Goal: Transaction & Acquisition: Purchase product/service

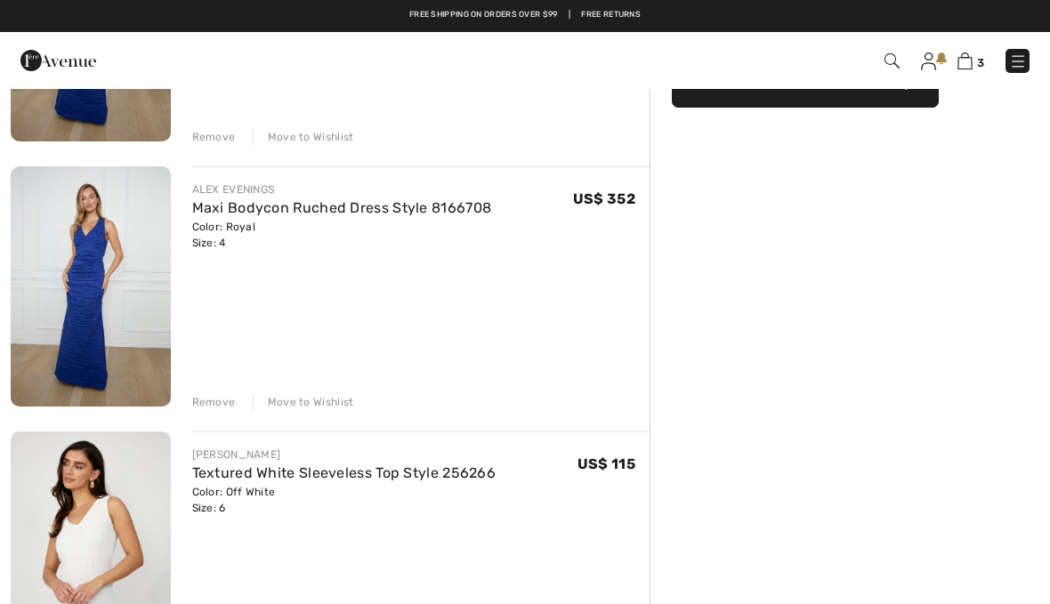
scroll to position [260, 0]
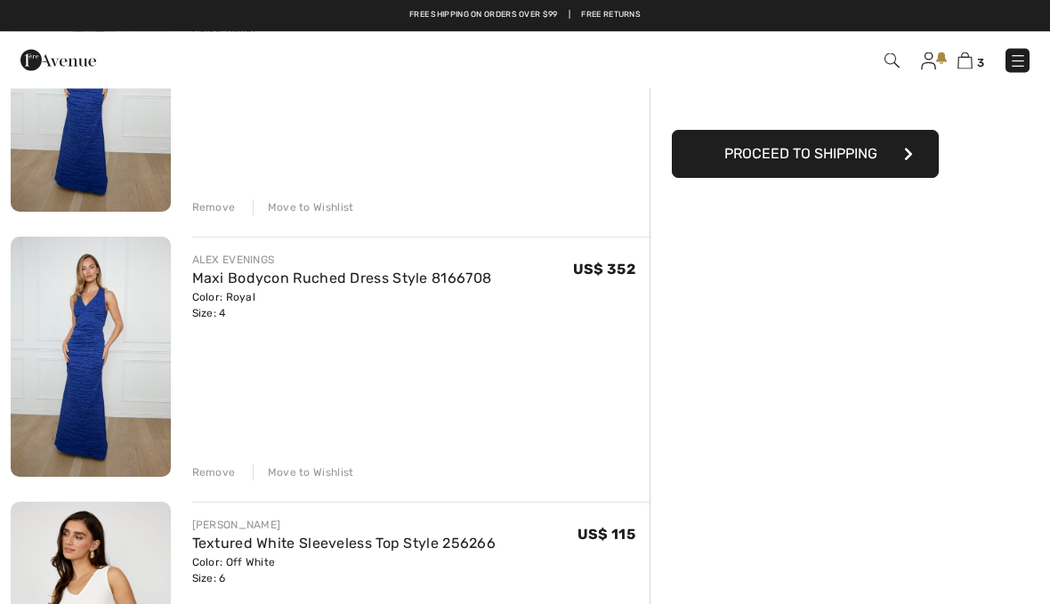
click at [215, 468] on div "Remove" at bounding box center [214, 473] width 44 height 16
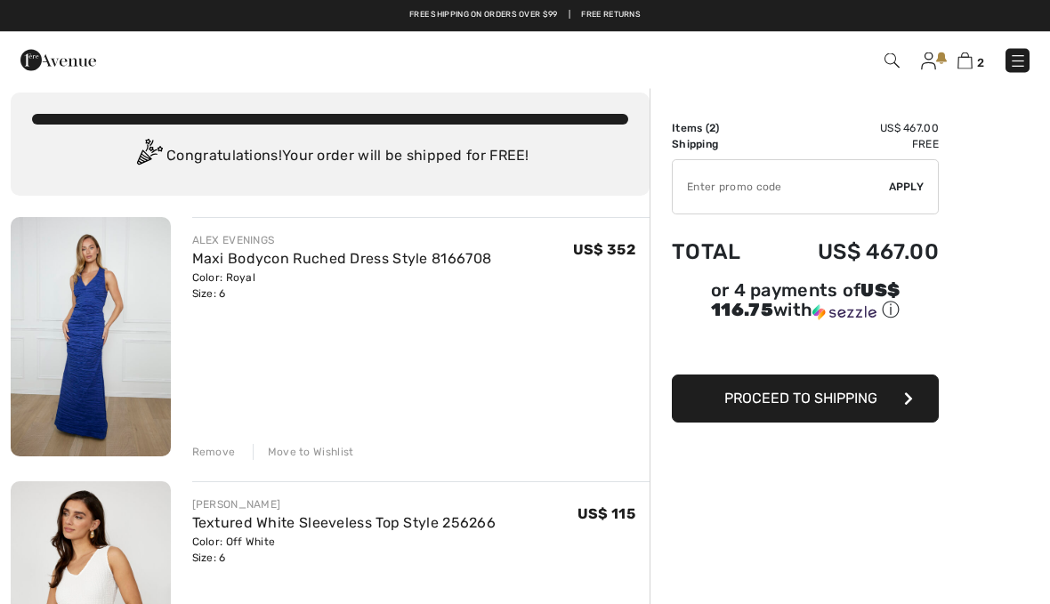
scroll to position [0, 0]
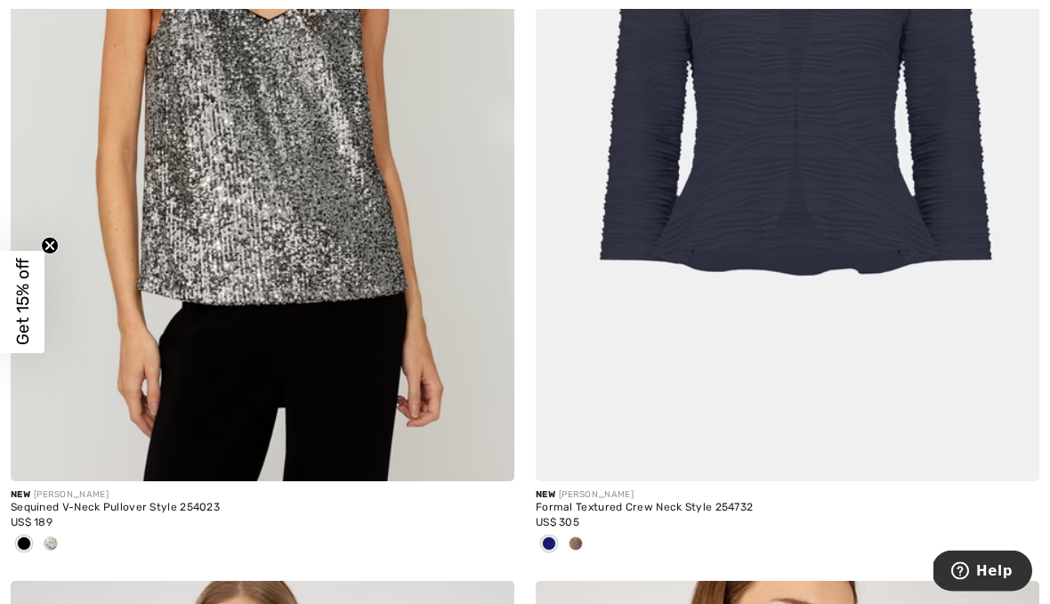
scroll to position [8277, 0]
click at [583, 549] on div at bounding box center [575, 544] width 27 height 29
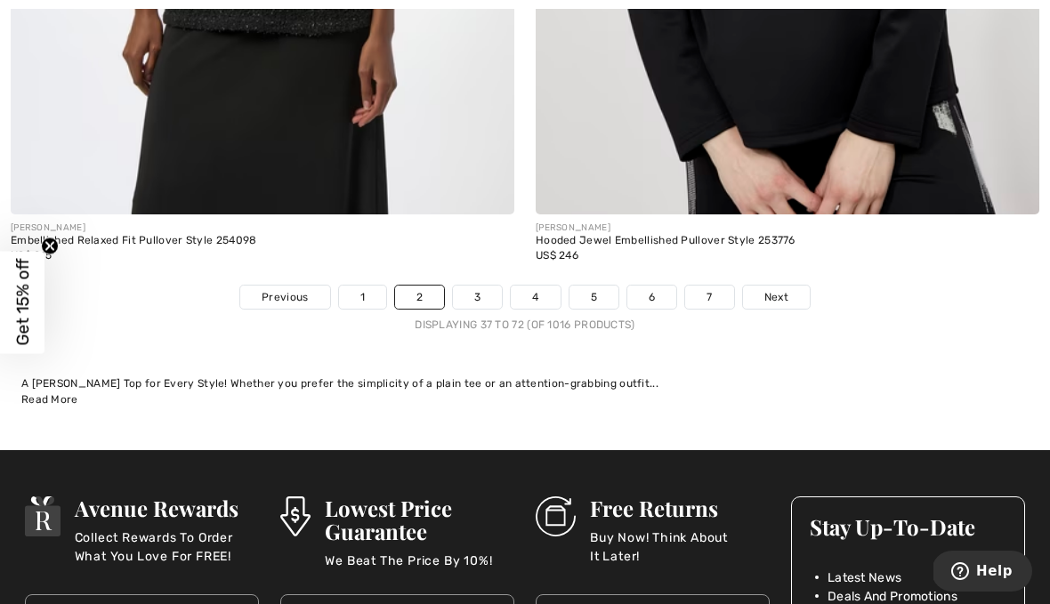
scroll to position [15508, 0]
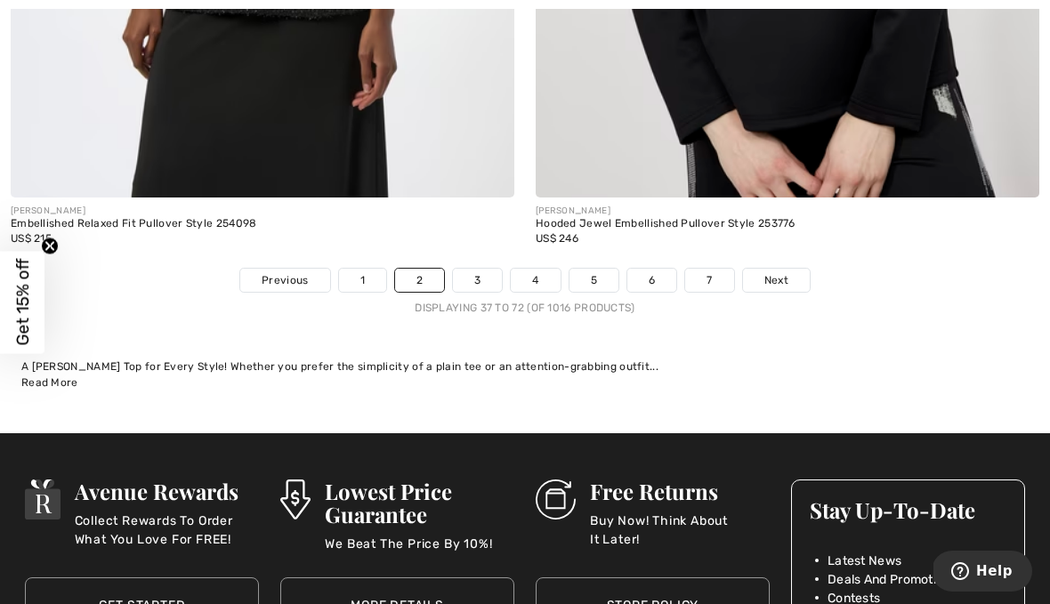
click at [484, 270] on link "3" at bounding box center [477, 280] width 49 height 23
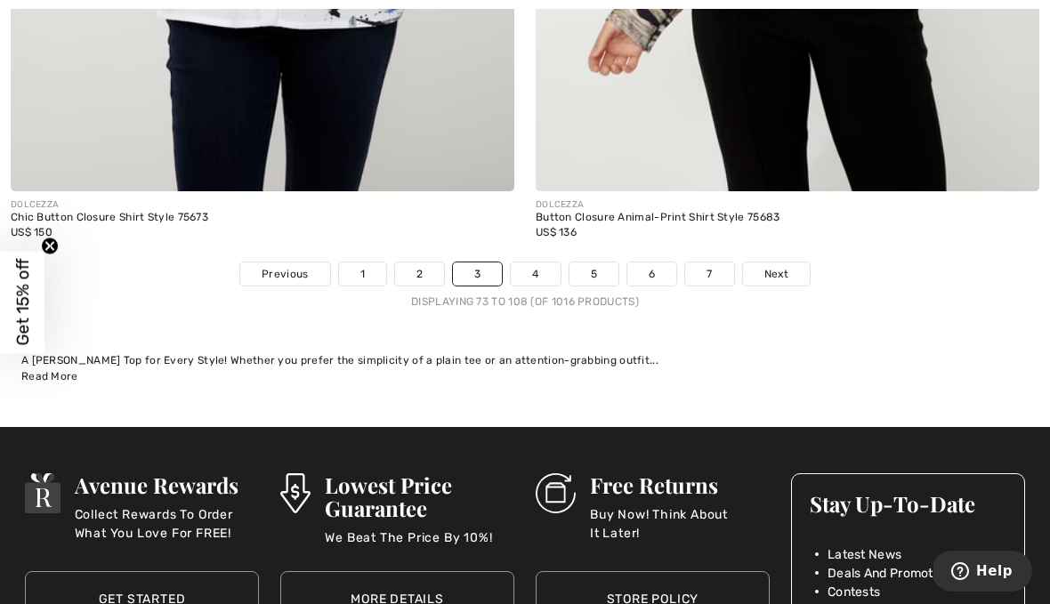
scroll to position [15219, 0]
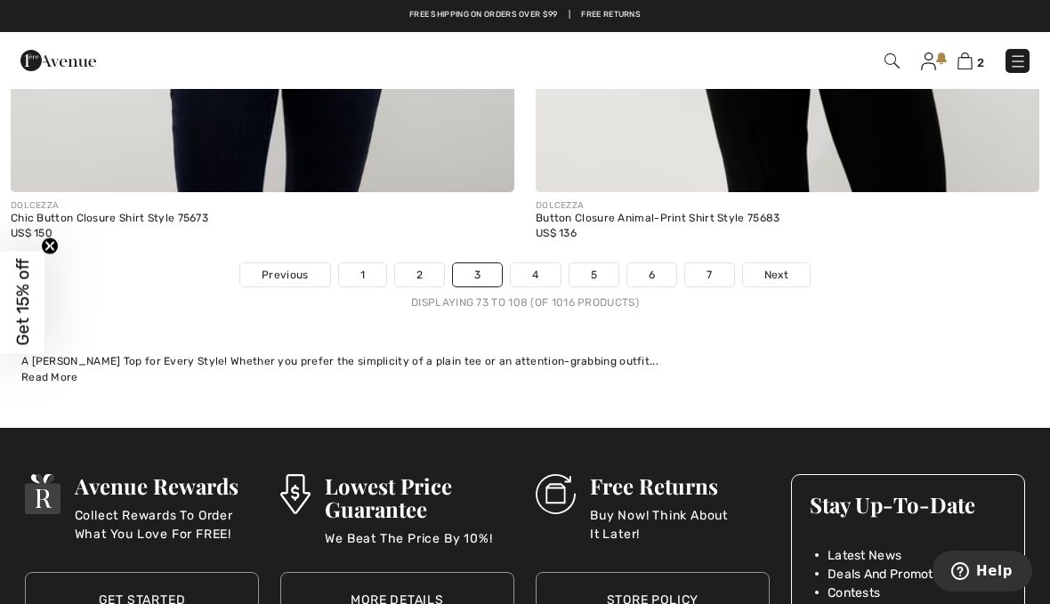
click at [534, 265] on link "4" at bounding box center [535, 274] width 49 height 23
click at [530, 295] on div "Displaying 73 to 108 (of 1016 products)" at bounding box center [525, 303] width 1050 height 16
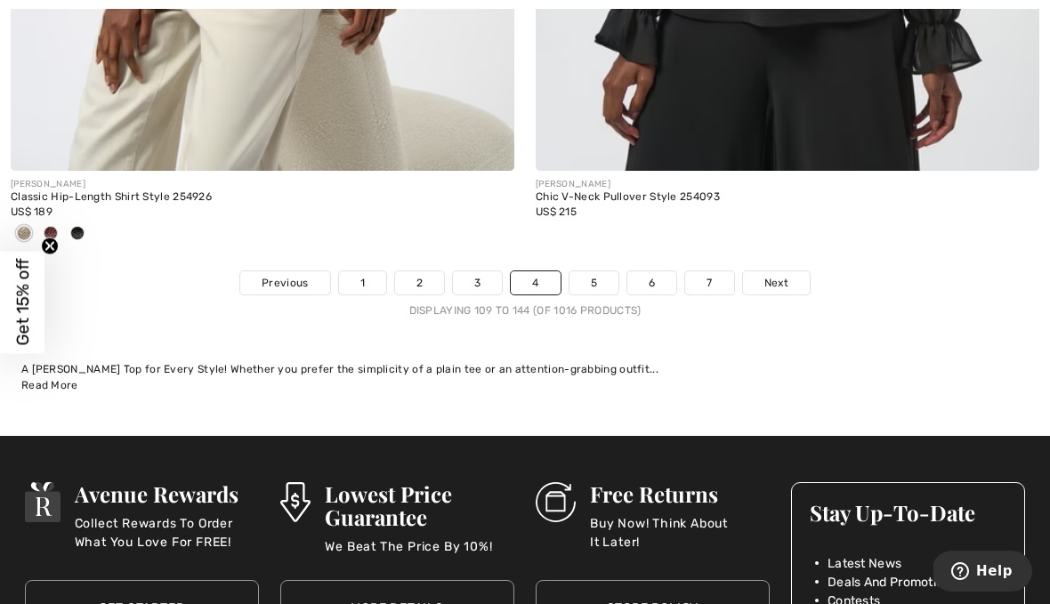
scroll to position [15499, 0]
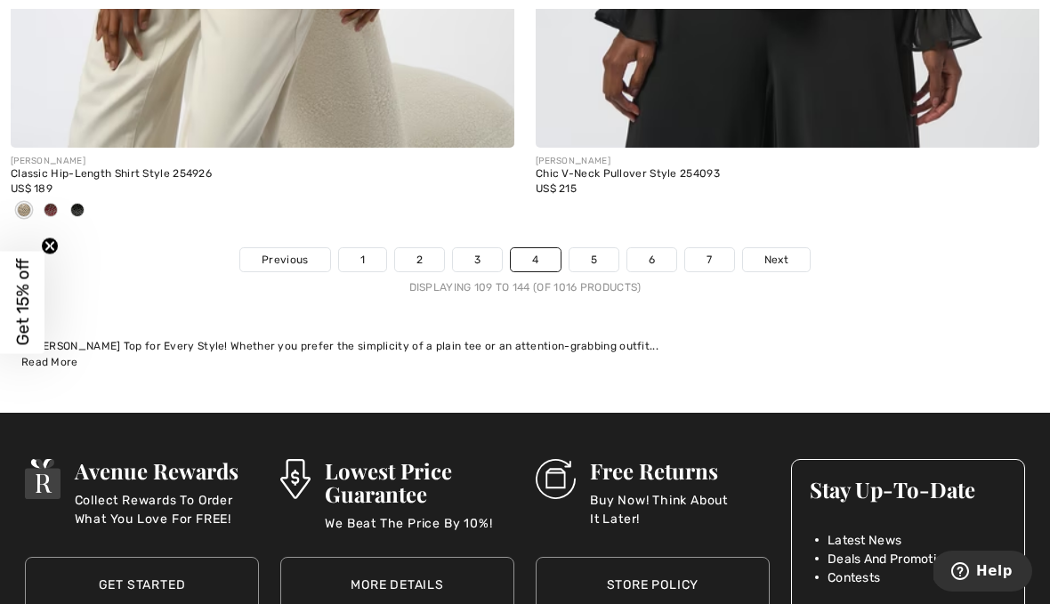
click at [595, 248] on link "5" at bounding box center [594, 259] width 49 height 23
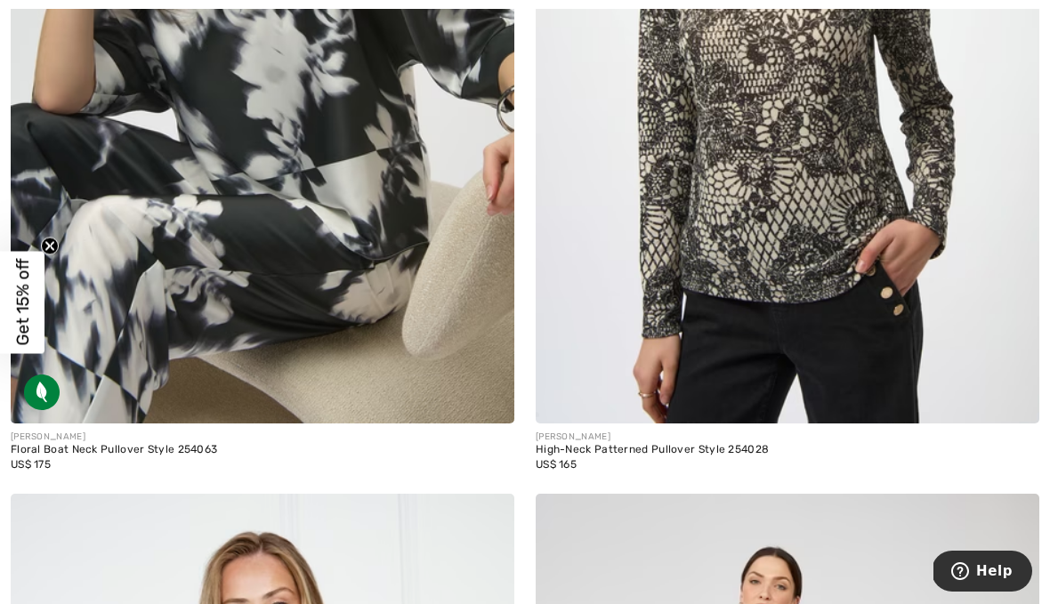
scroll to position [563, 0]
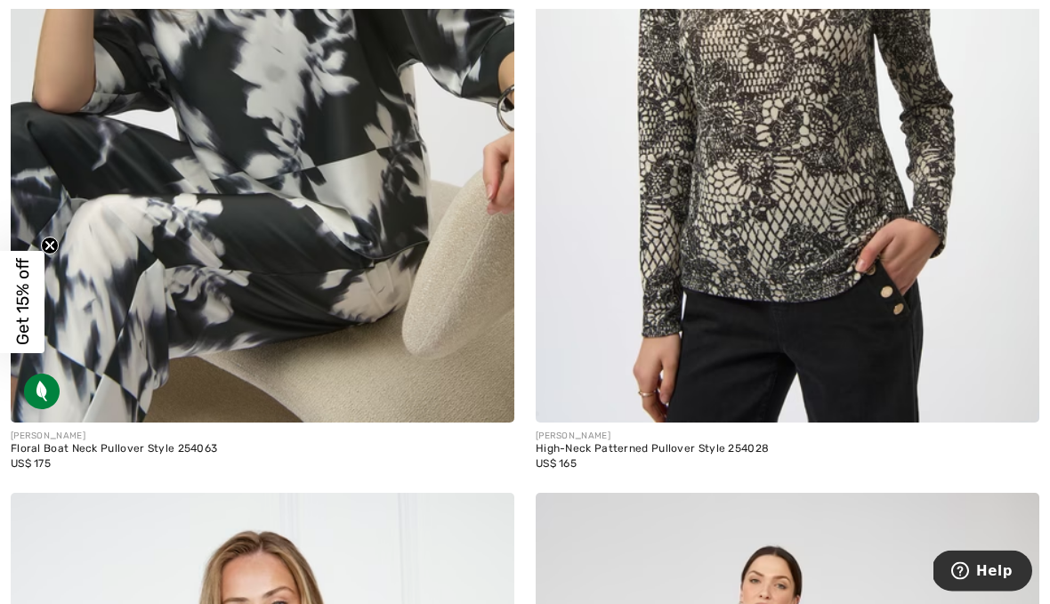
click at [785, 237] on img at bounding box center [788, 46] width 504 height 756
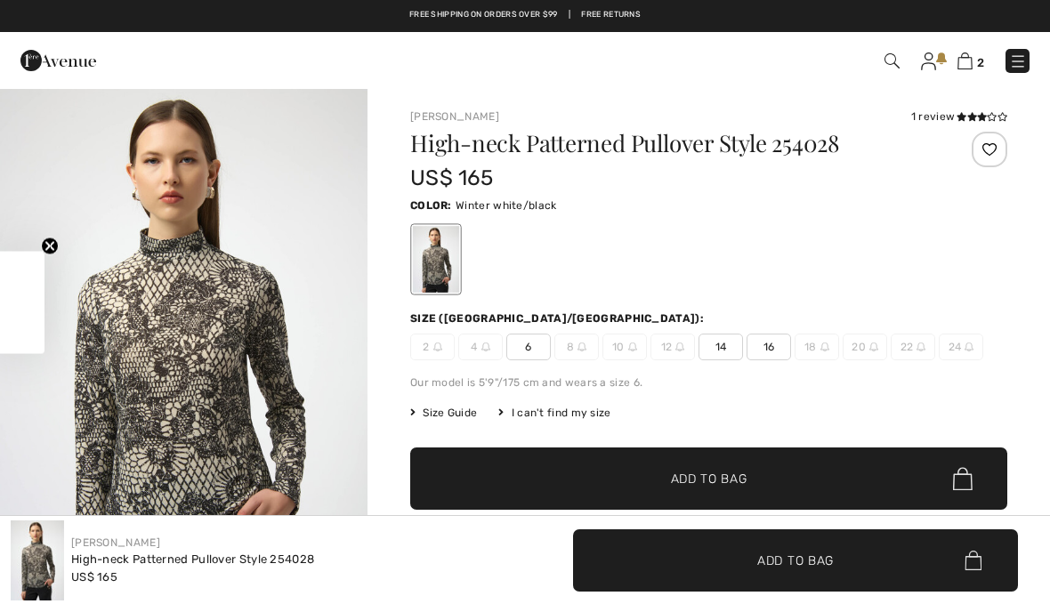
checkbox input "true"
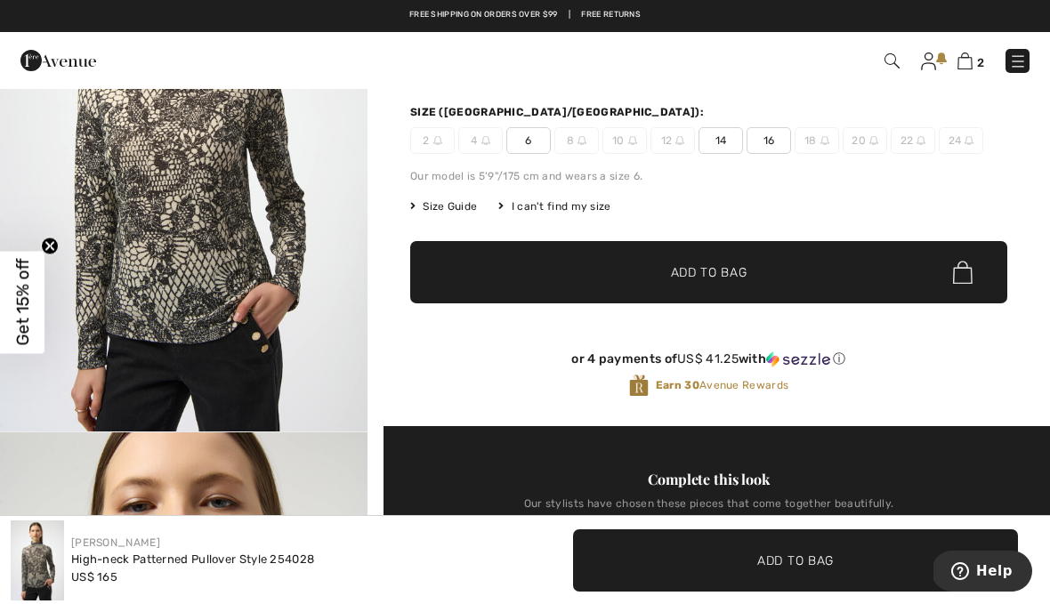
scroll to position [165, 0]
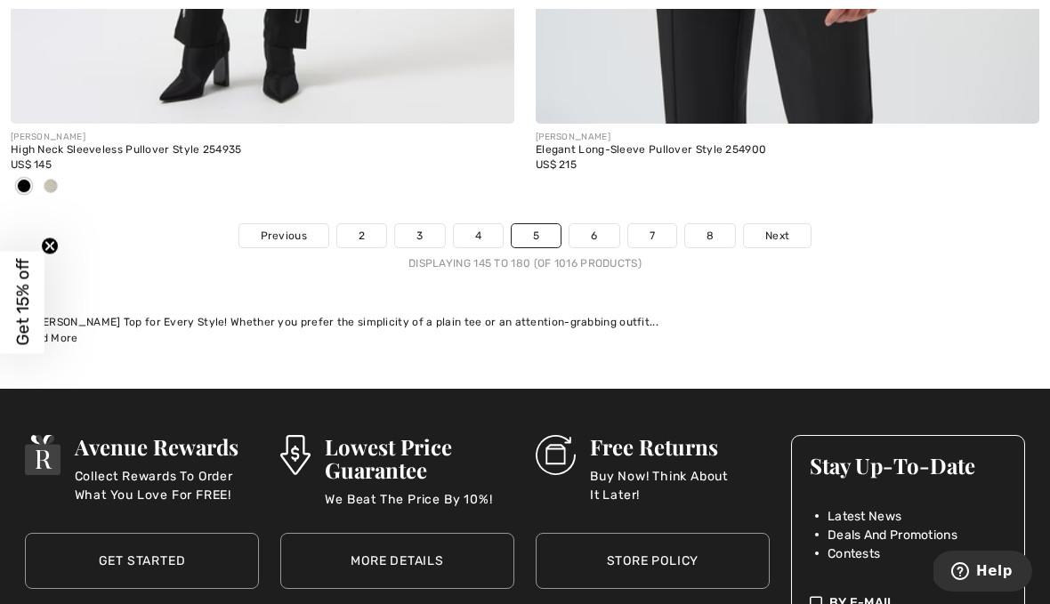
scroll to position [15500, 0]
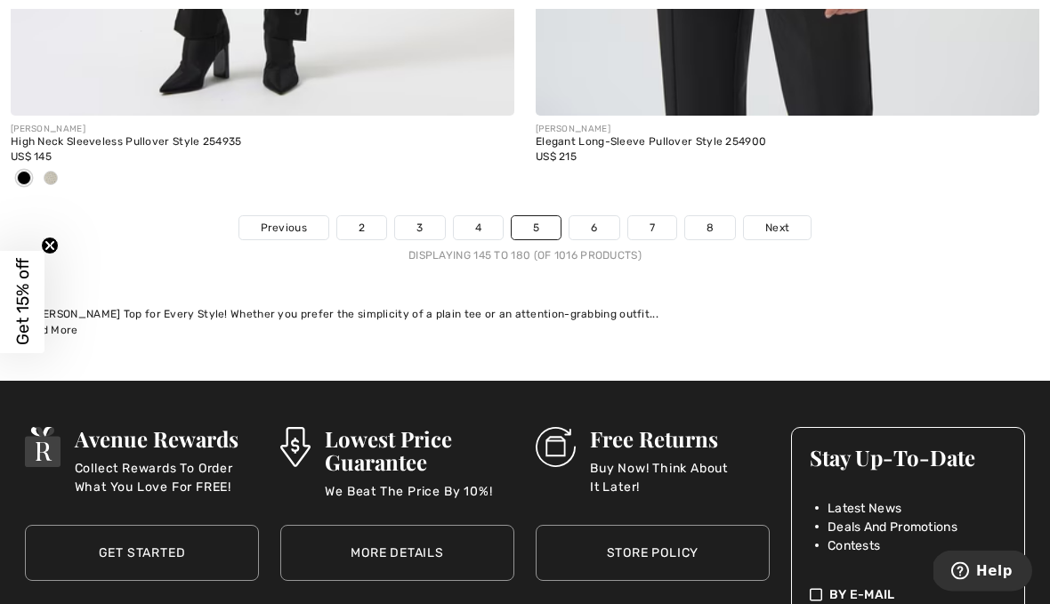
click at [603, 217] on link "6" at bounding box center [594, 228] width 49 height 23
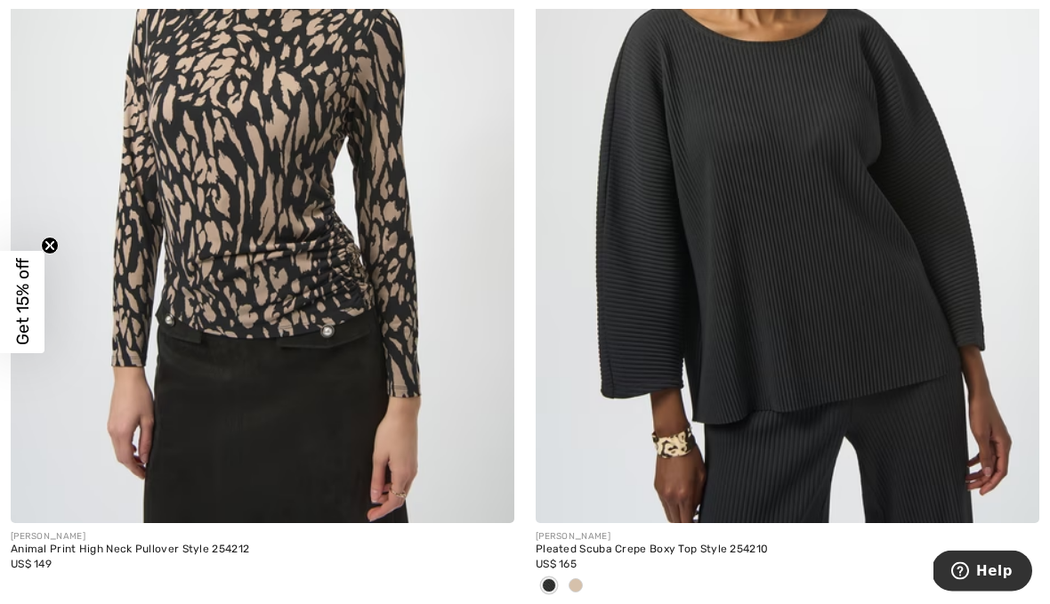
scroll to position [465, 0]
click at [236, 550] on div "Animal Print High Neck Pullover Style 254212" at bounding box center [263, 549] width 504 height 12
click at [192, 543] on div "Animal Print High Neck Pullover Style 254212" at bounding box center [263, 549] width 504 height 12
click at [279, 478] on img at bounding box center [263, 145] width 504 height 756
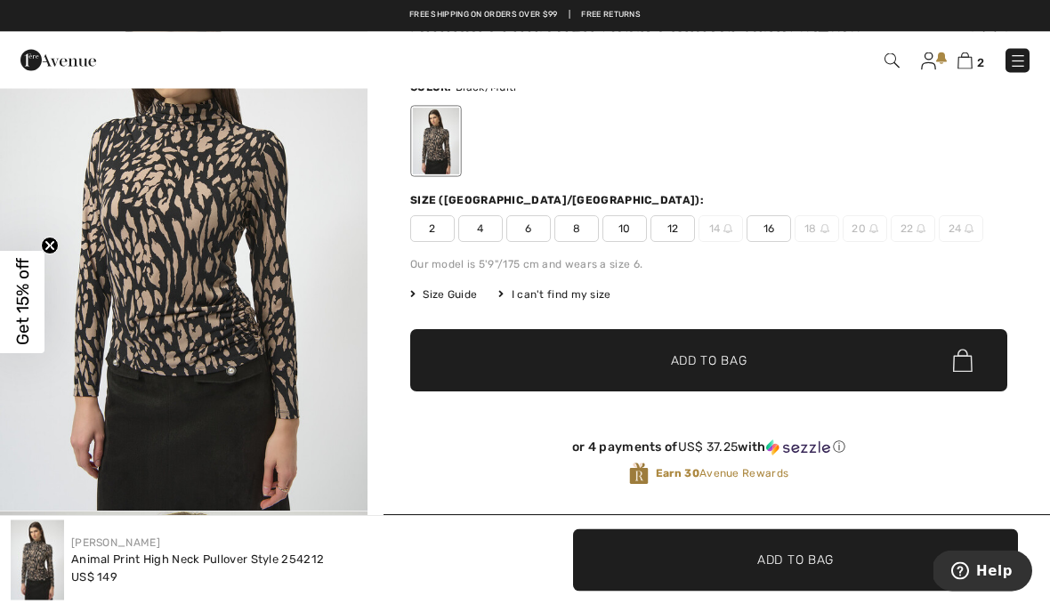
scroll to position [69, 0]
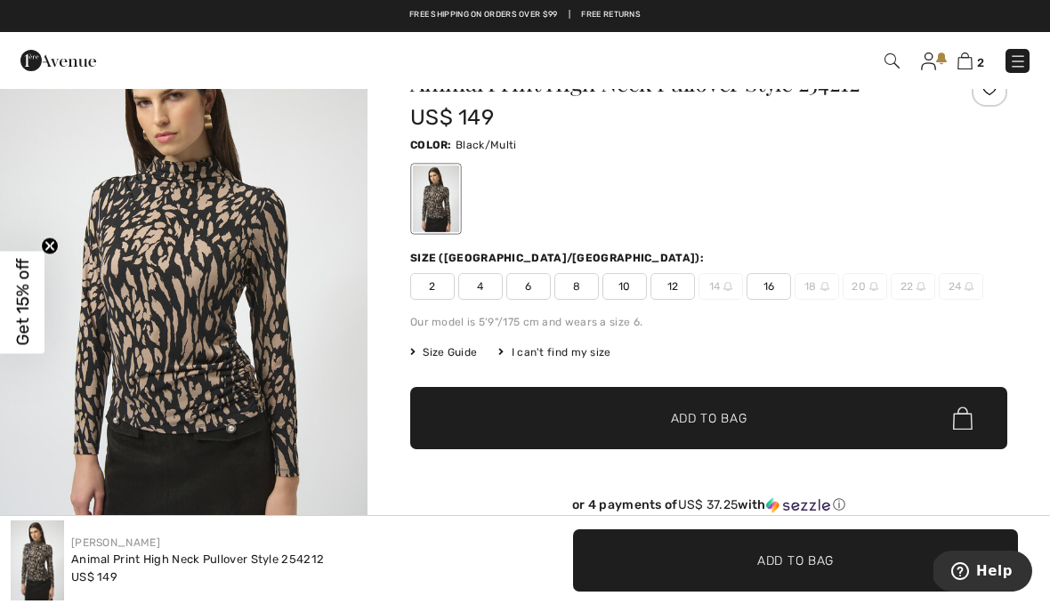
click at [531, 301] on div "Animal Print High Neck Pullover Style 254212 US$ 149 Color: Black/Multi Size (C…" at bounding box center [708, 321] width 597 height 501
click at [535, 296] on span "6" at bounding box center [528, 286] width 45 height 27
click at [712, 423] on span "Add to Bag" at bounding box center [709, 418] width 77 height 19
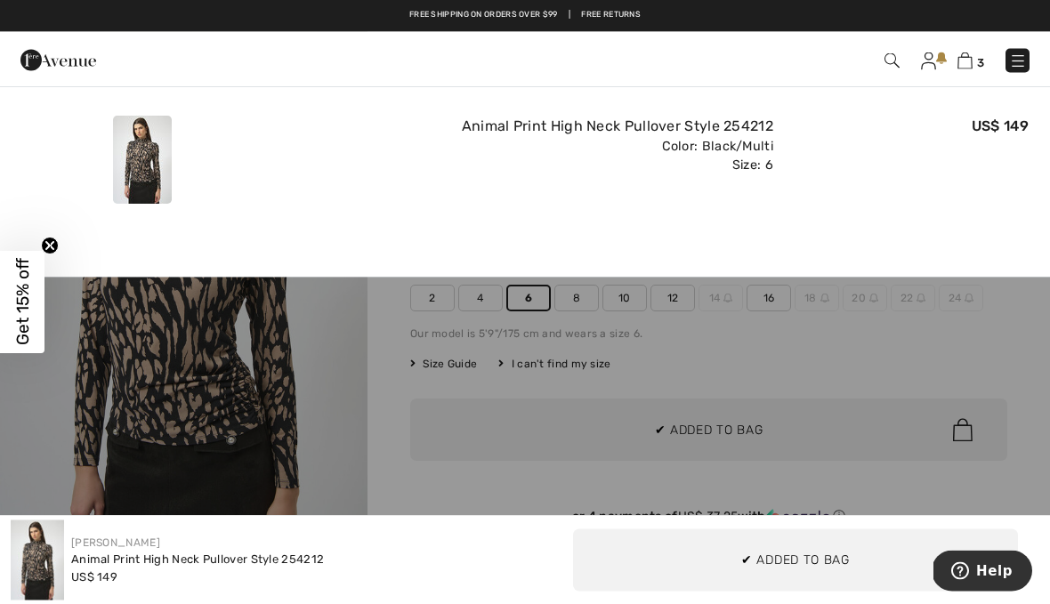
scroll to position [0, 0]
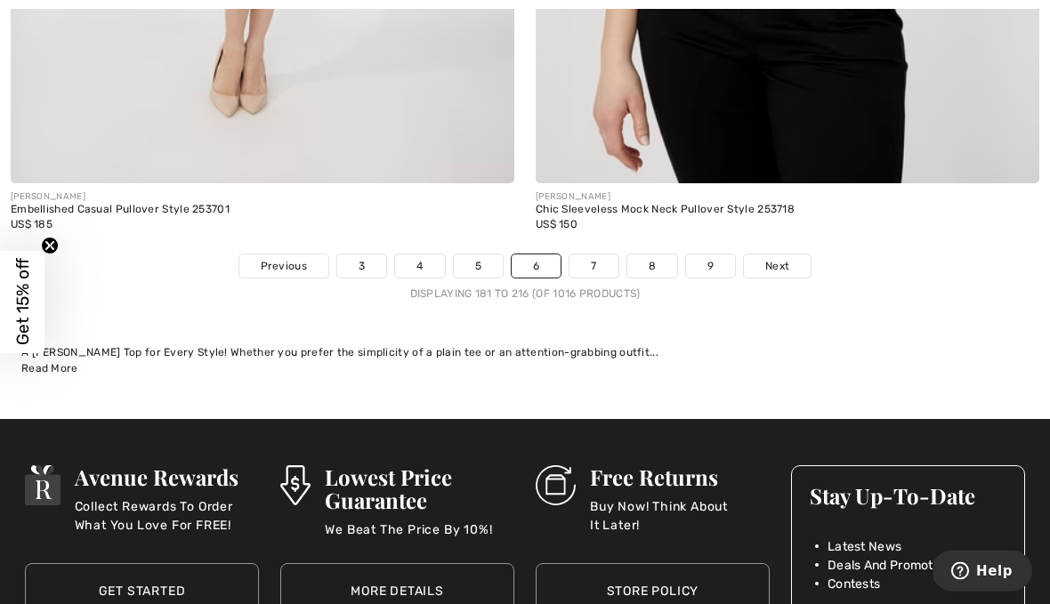
scroll to position [15328, 0]
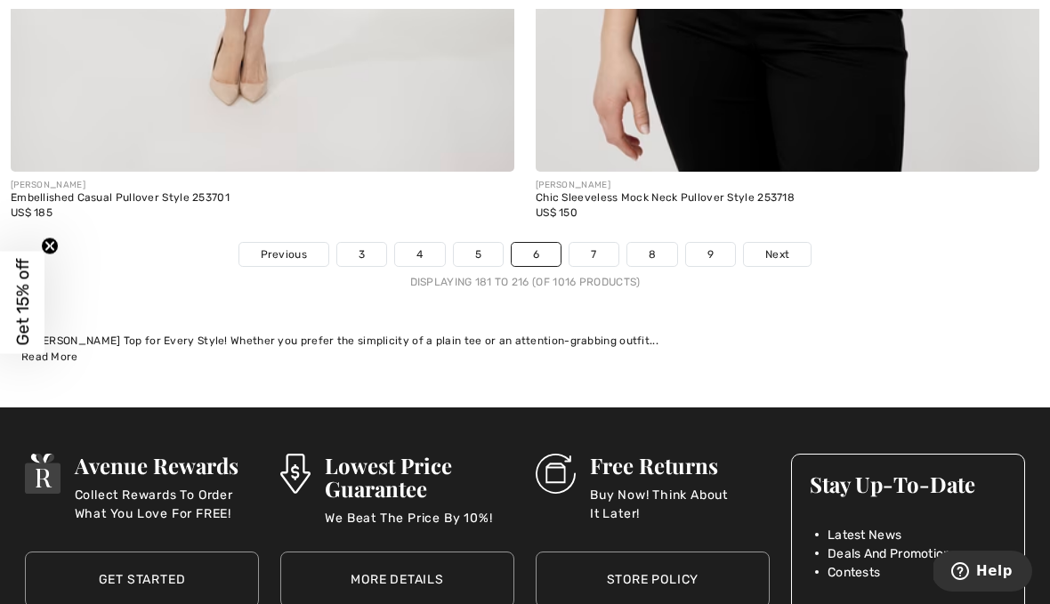
click at [596, 250] on link "7" at bounding box center [594, 254] width 48 height 23
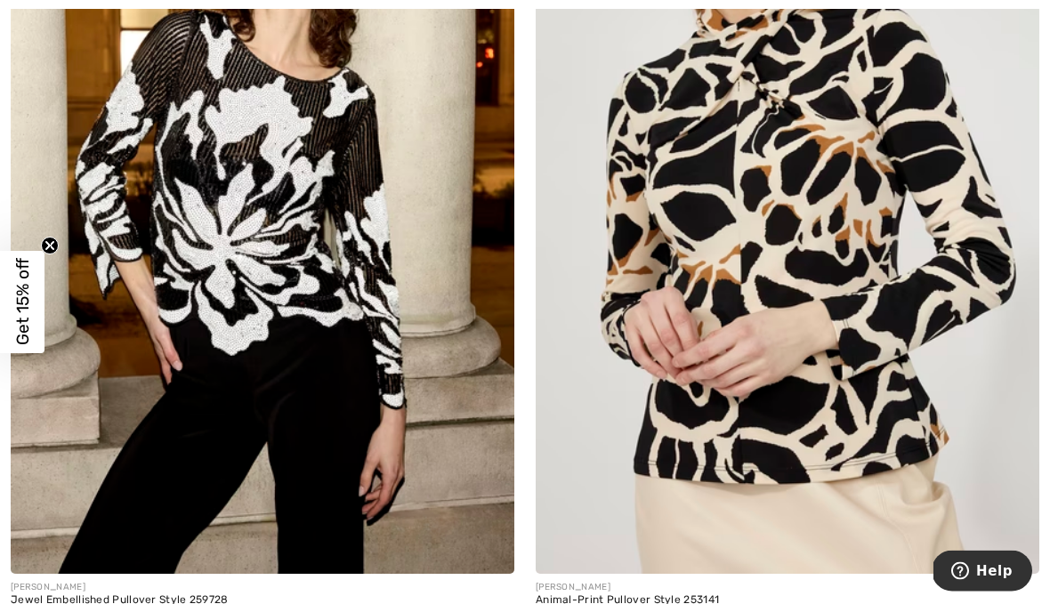
scroll to position [2084, 0]
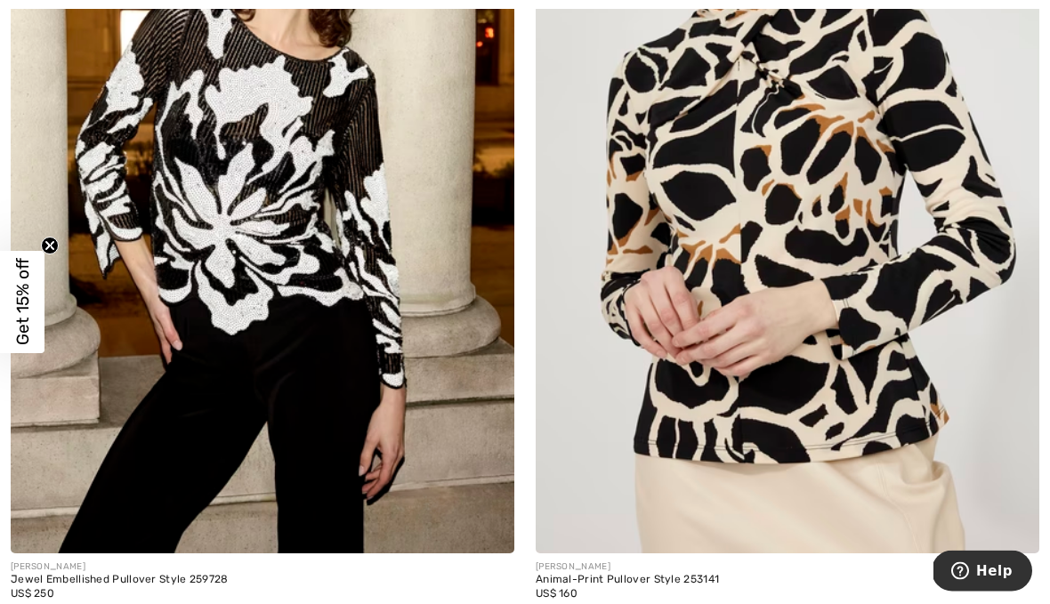
click at [784, 433] on img at bounding box center [788, 177] width 504 height 756
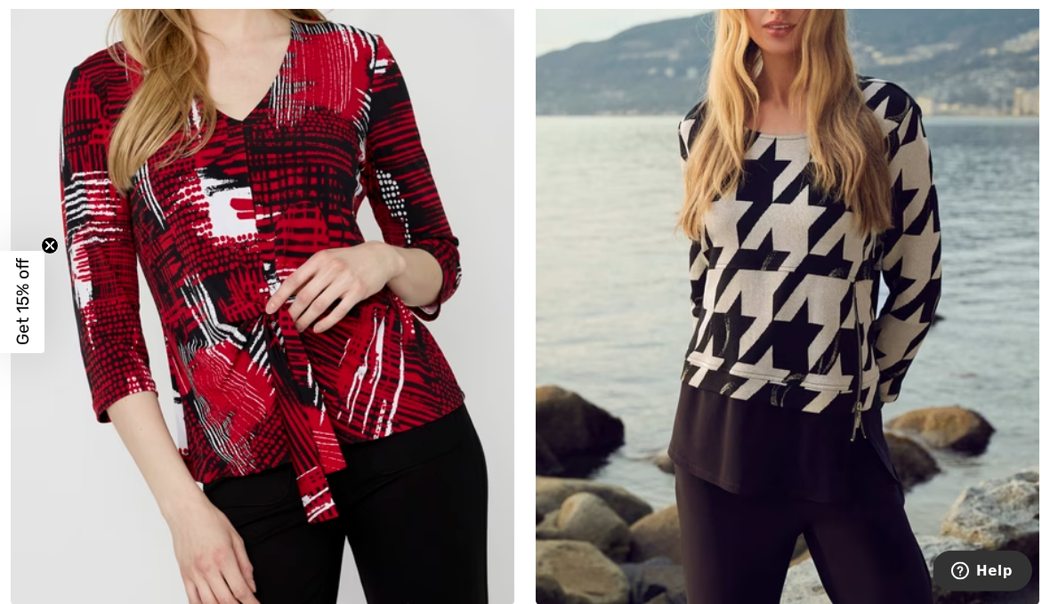
scroll to position [3714, 0]
click at [383, 426] on img at bounding box center [263, 228] width 504 height 756
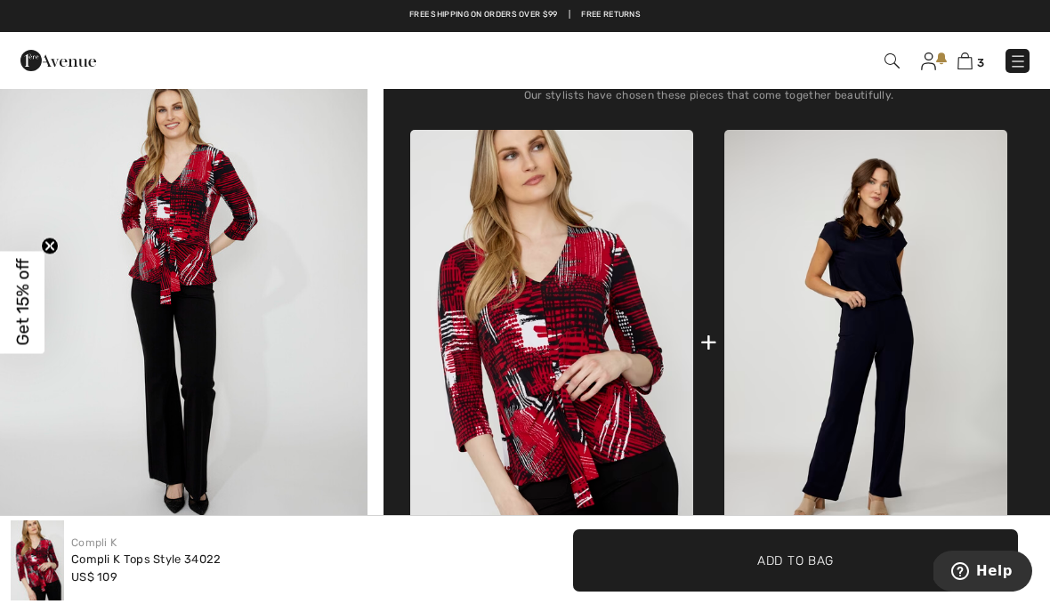
scroll to position [598, 0]
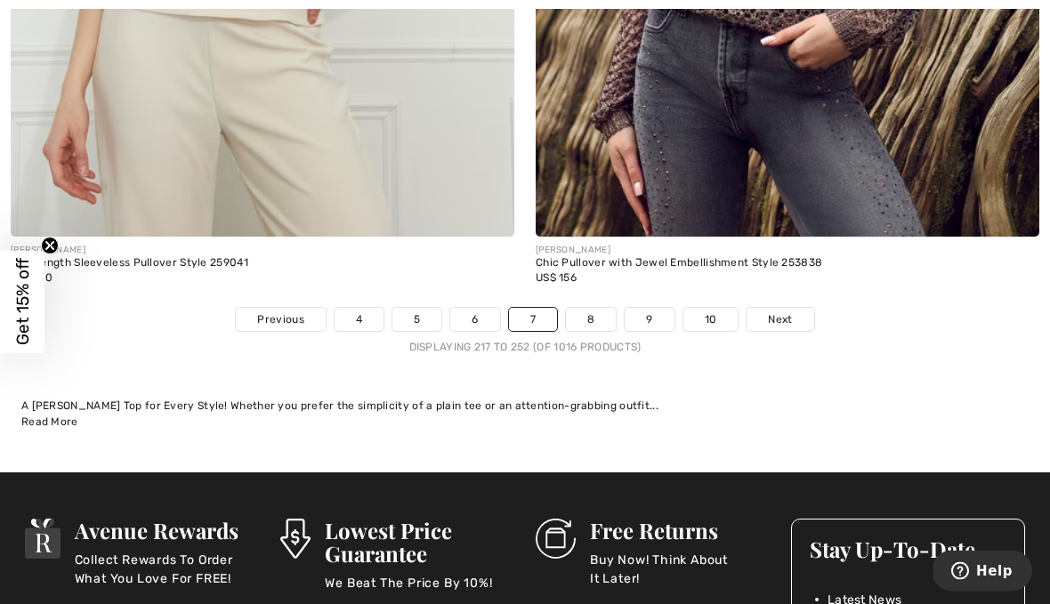
scroll to position [15443, 0]
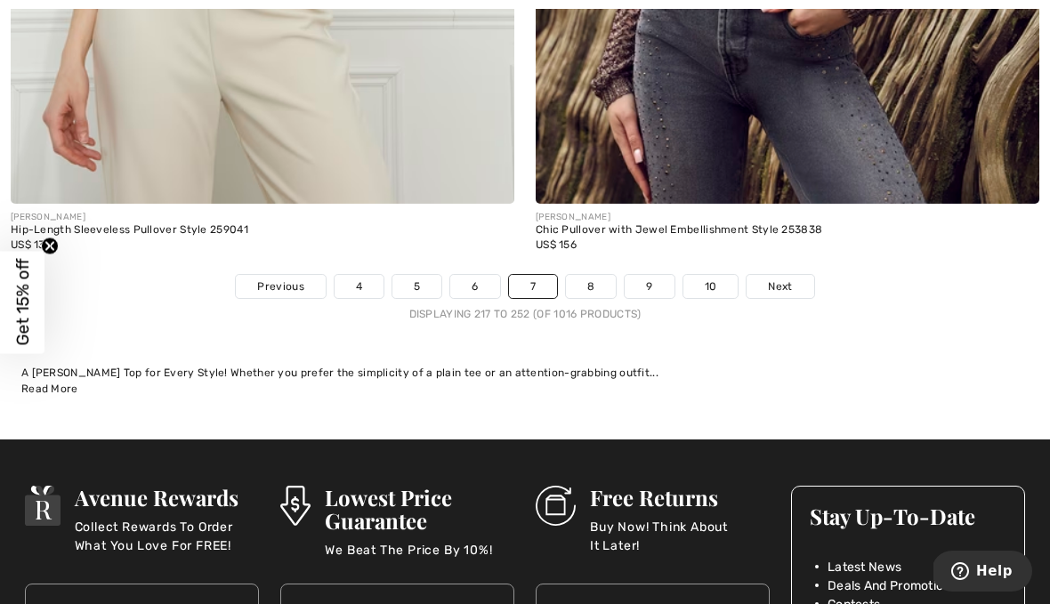
click at [588, 284] on link "8" at bounding box center [591, 286] width 50 height 23
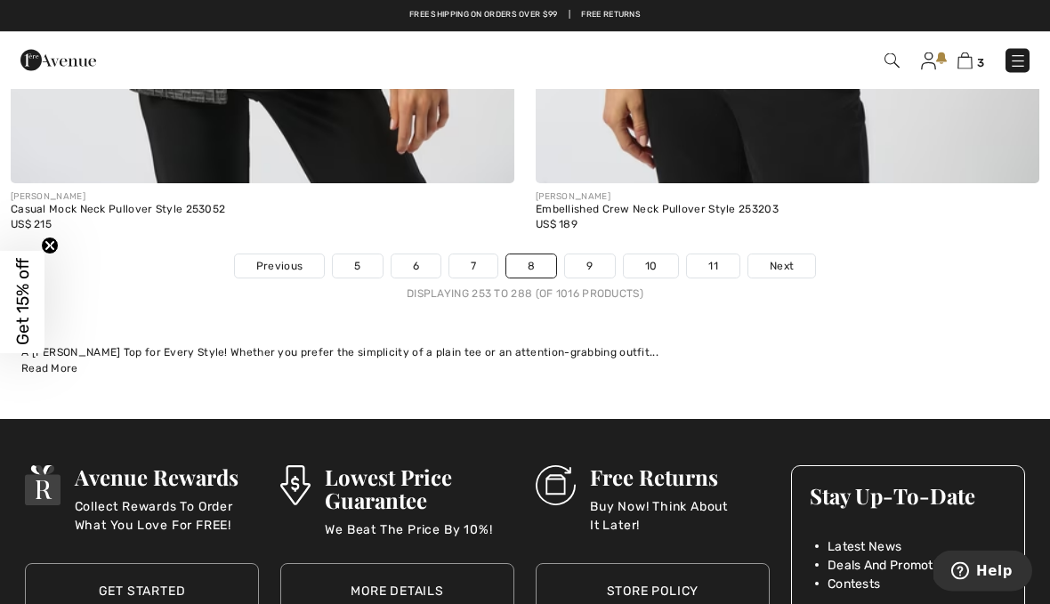
scroll to position [15287, 0]
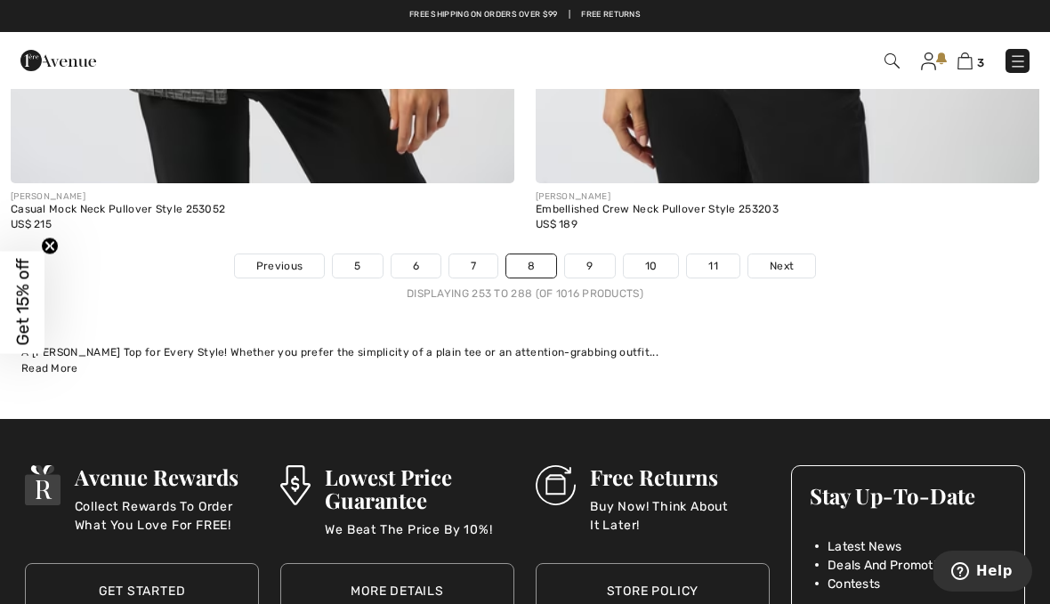
click at [588, 263] on link "9" at bounding box center [589, 266] width 49 height 23
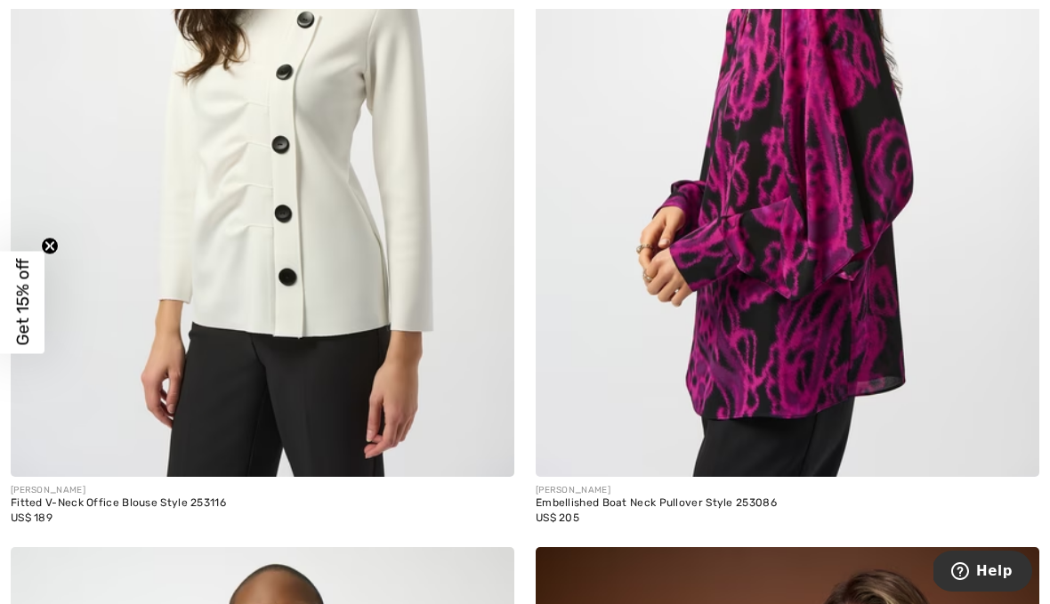
scroll to position [9022, 0]
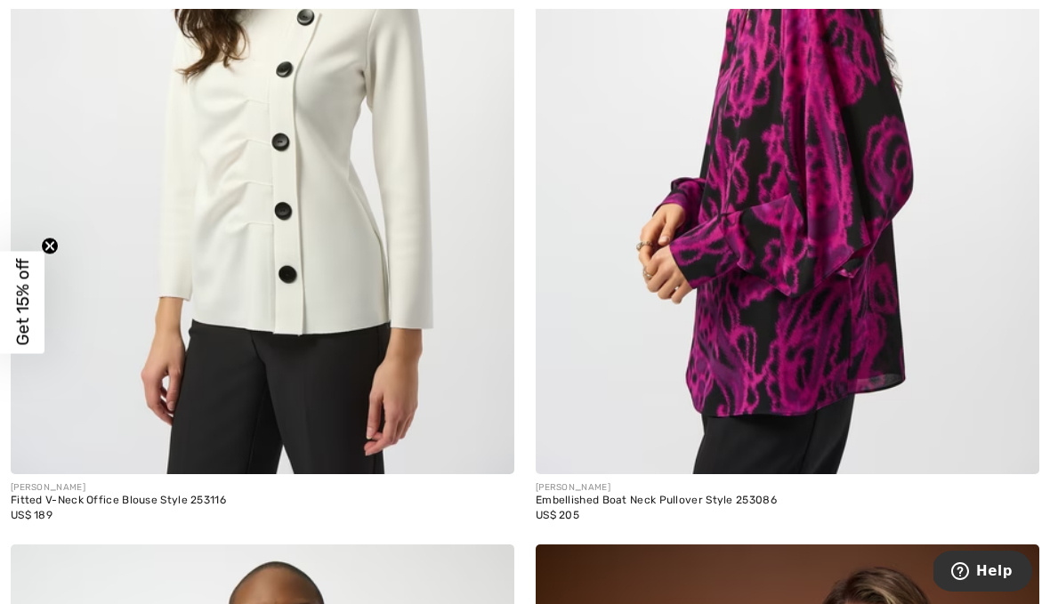
click at [219, 495] on div "Fitted V-Neck Office Blouse Style 253116" at bounding box center [263, 501] width 504 height 12
click at [180, 499] on div "Fitted V-Neck Office Blouse Style 253116" at bounding box center [263, 501] width 504 height 12
click at [189, 495] on div "Fitted V-Neck Office Blouse Style 253116" at bounding box center [263, 501] width 504 height 12
click at [306, 429] on img at bounding box center [263, 97] width 504 height 756
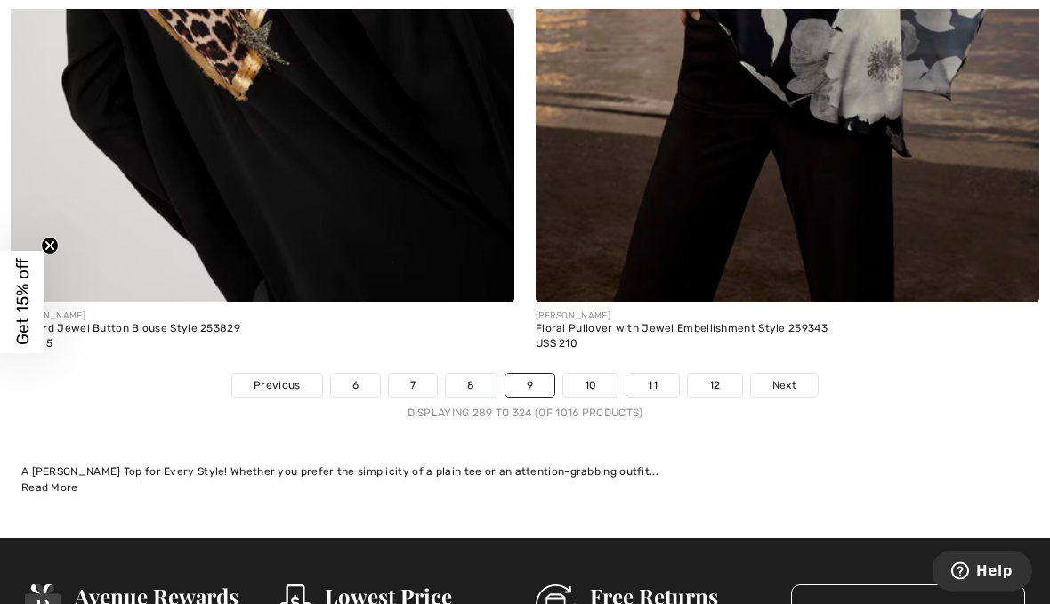
scroll to position [15168, 0]
click at [601, 377] on link "10" at bounding box center [590, 385] width 55 height 23
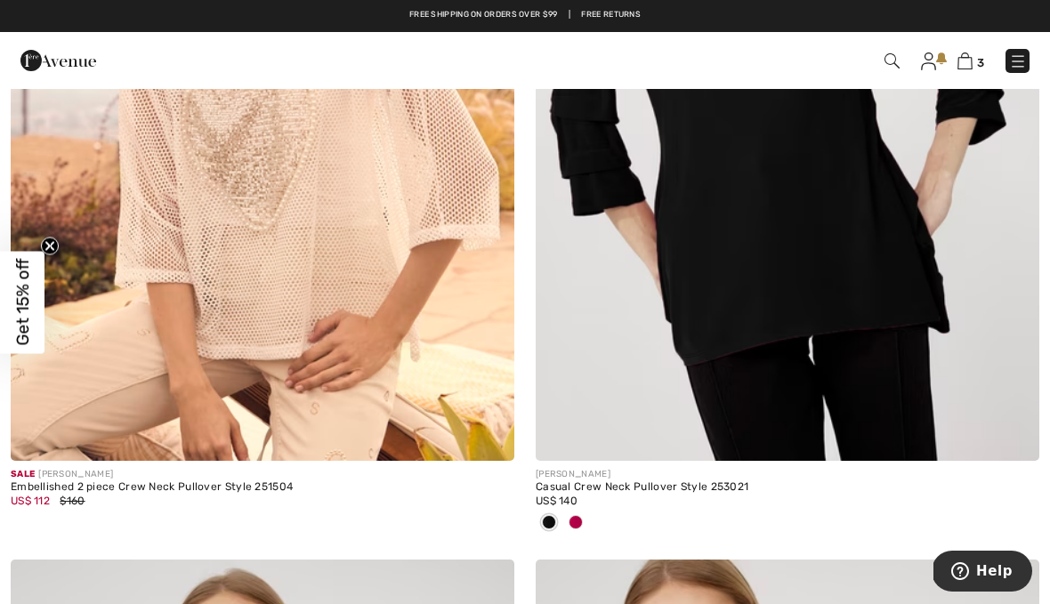
scroll to position [7327, 0]
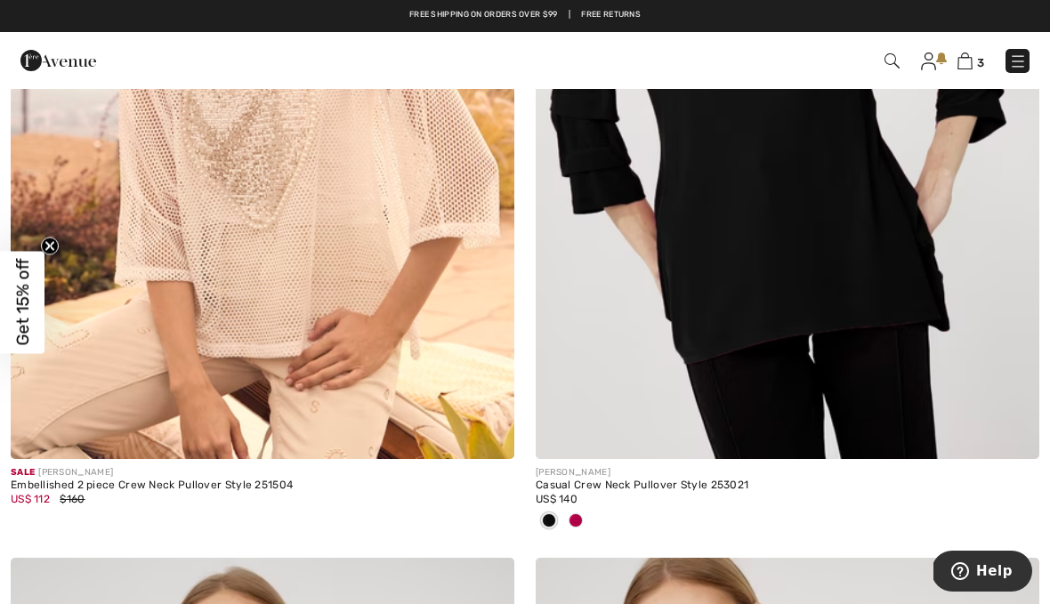
click at [589, 530] on div at bounding box center [788, 521] width 504 height 29
click at [589, 522] on div at bounding box center [788, 521] width 504 height 29
click at [581, 522] on div at bounding box center [575, 521] width 27 height 29
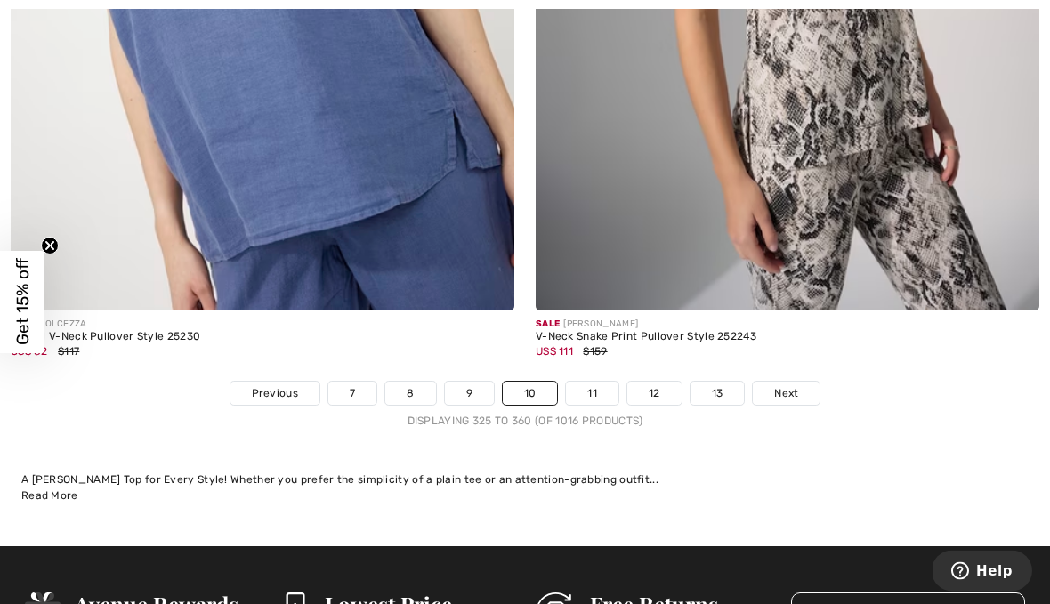
scroll to position [15190, 0]
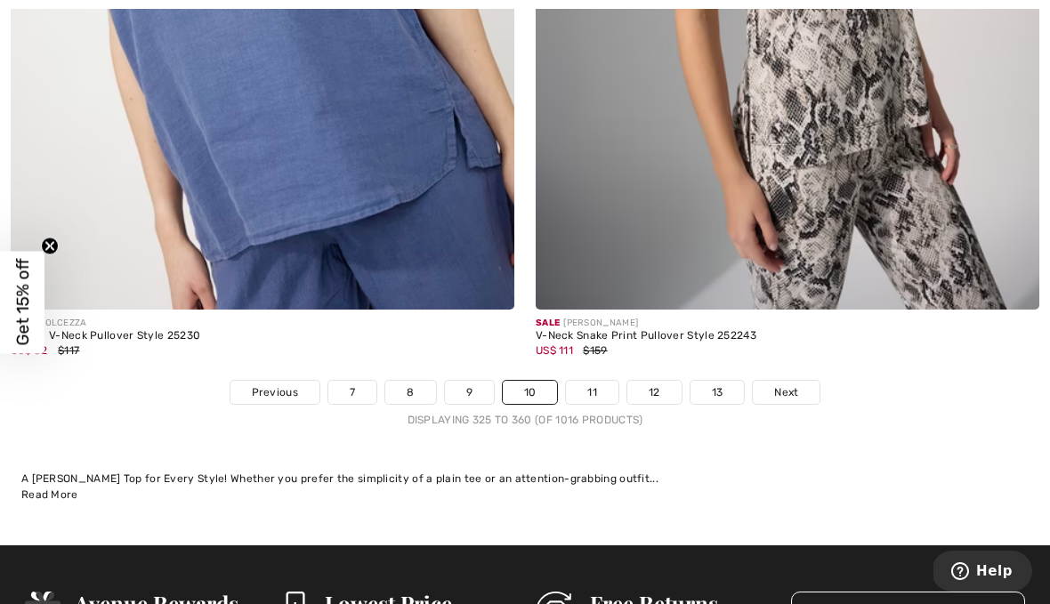
click at [596, 384] on link "11" at bounding box center [592, 392] width 53 height 23
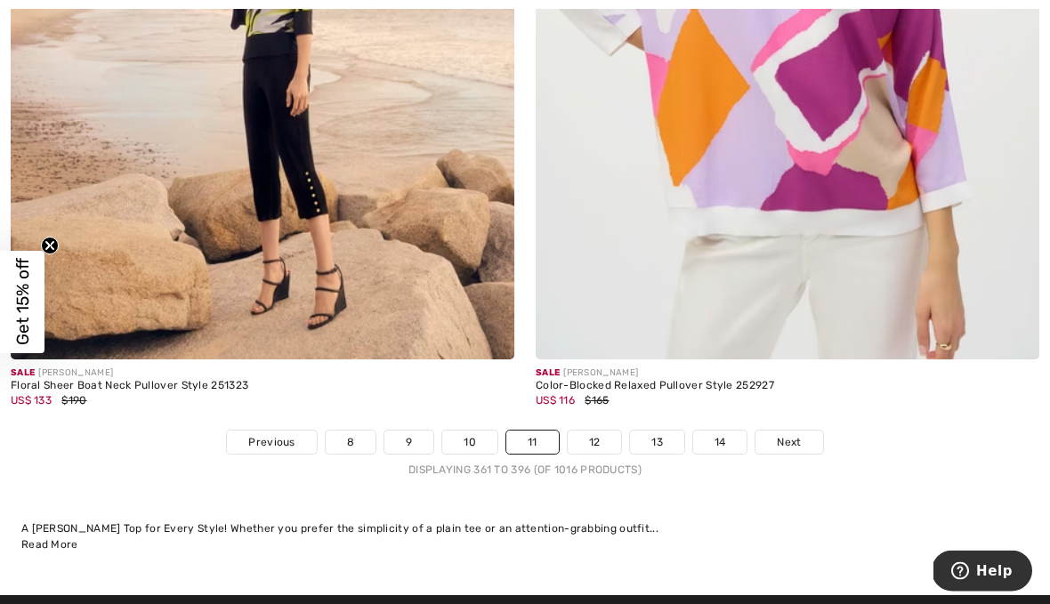
scroll to position [15169, 0]
click at [605, 436] on link "12" at bounding box center [595, 442] width 54 height 23
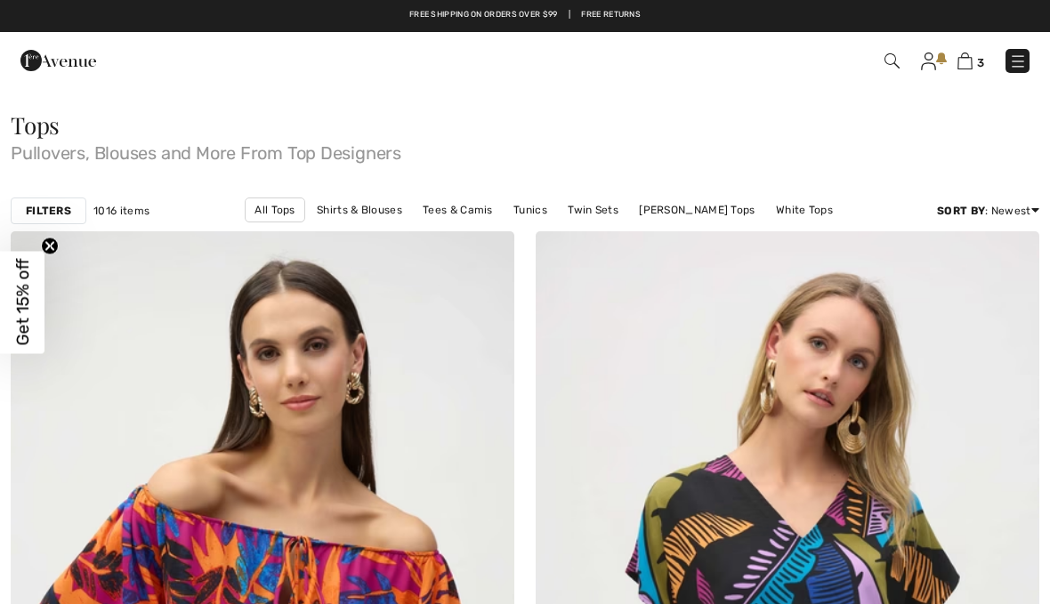
checkbox input "true"
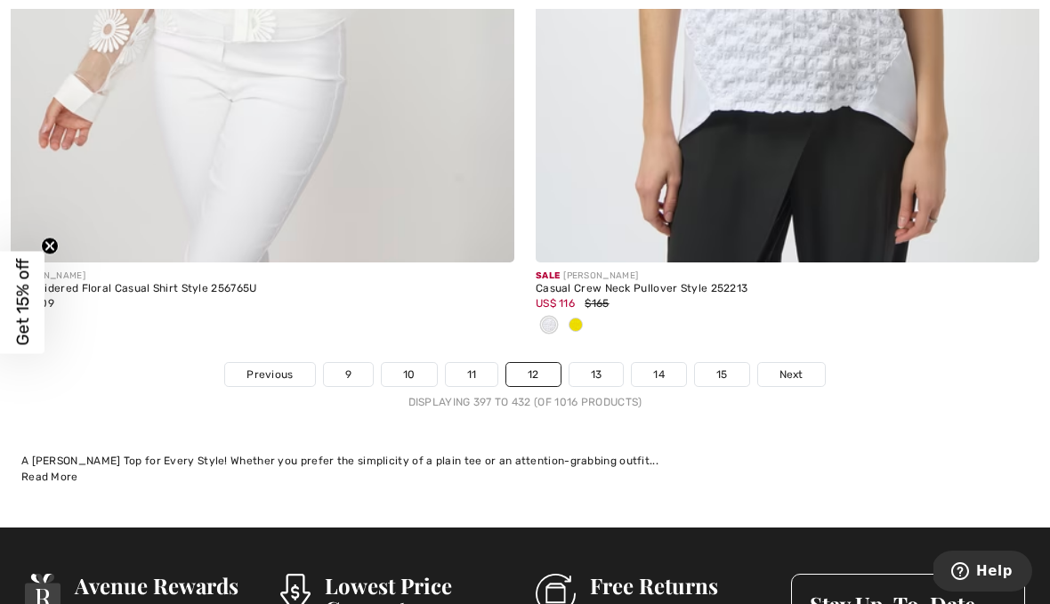
scroll to position [15393, 0]
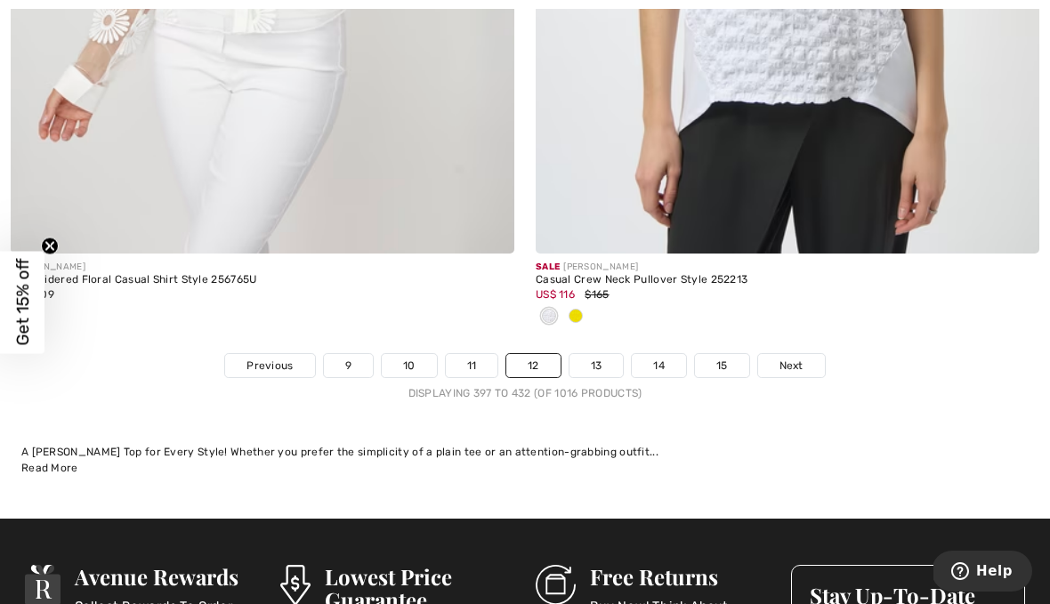
click at [605, 362] on link "13" at bounding box center [597, 365] width 54 height 23
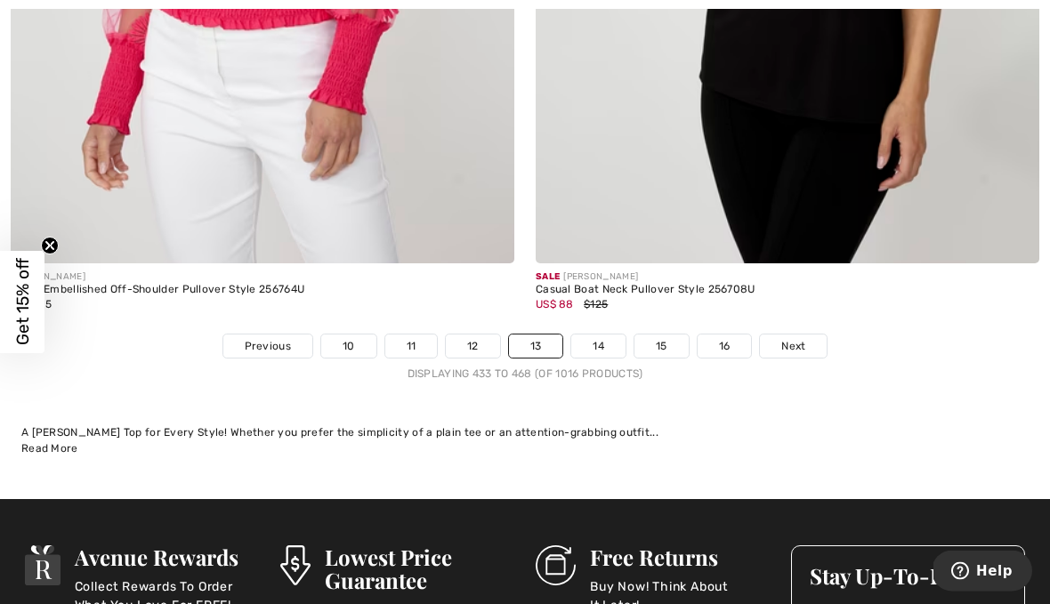
scroll to position [15341, 0]
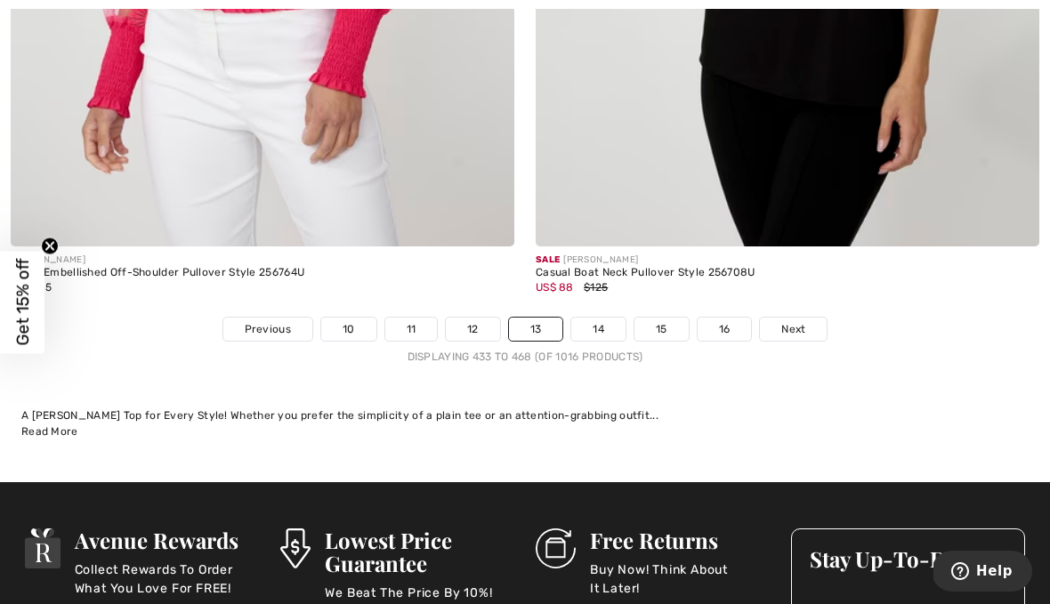
click at [615, 322] on link "14" at bounding box center [598, 329] width 54 height 23
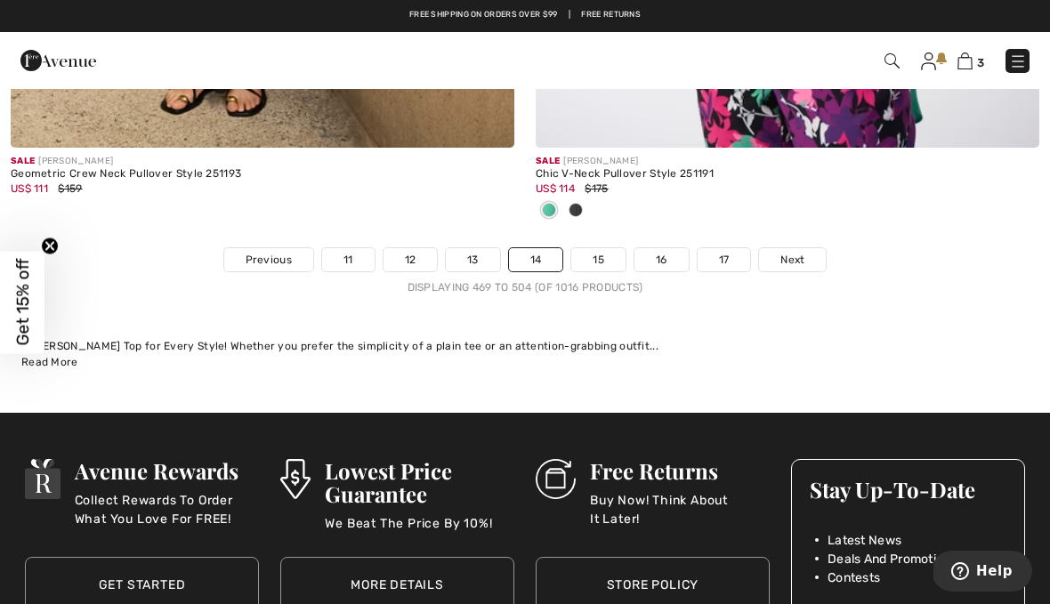
scroll to position [15437, 0]
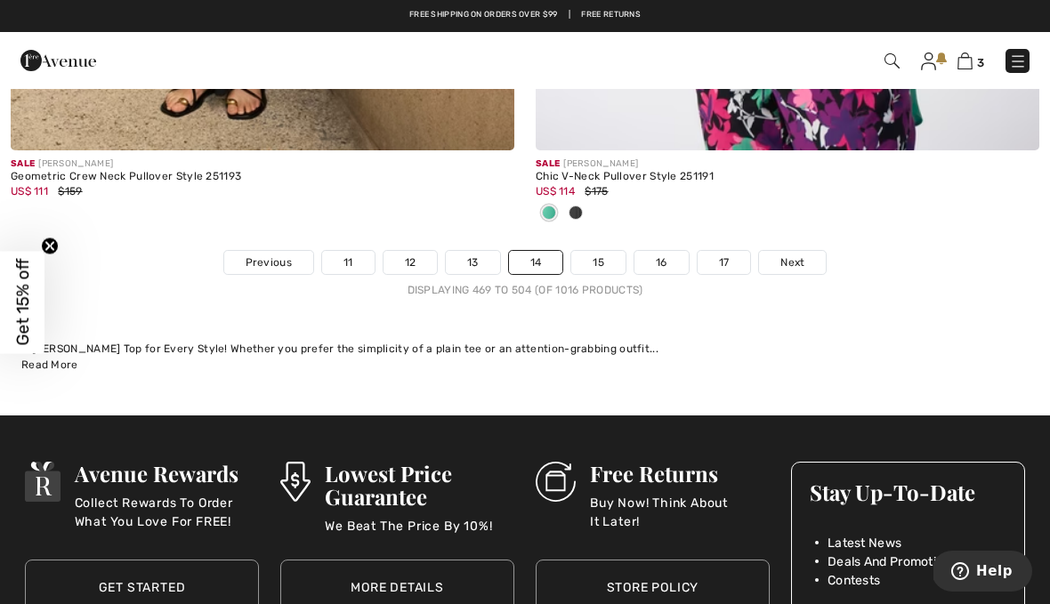
click at [610, 258] on link "15" at bounding box center [598, 262] width 54 height 23
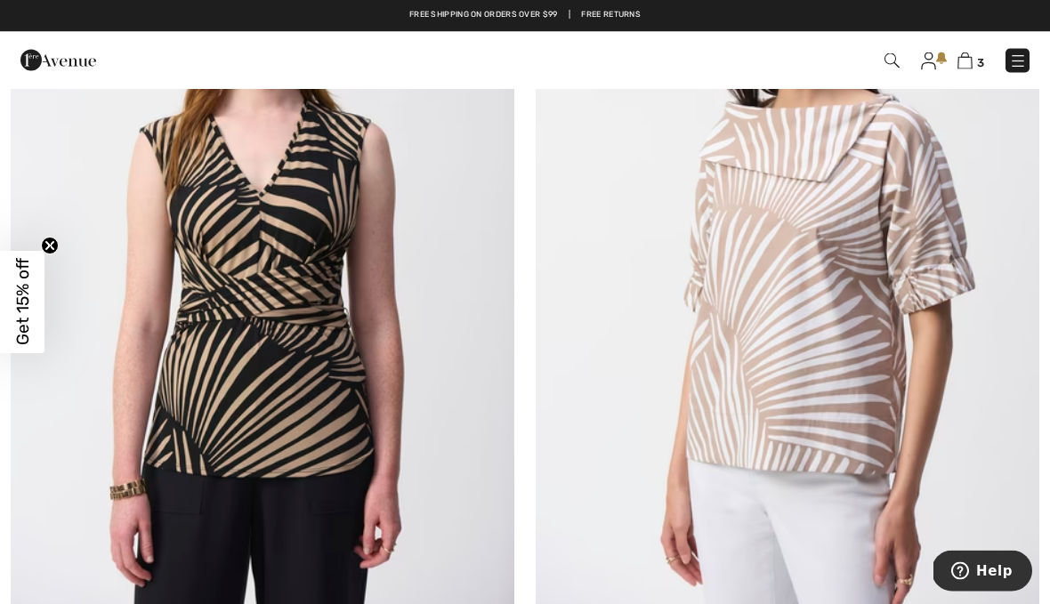
scroll to position [1229, 0]
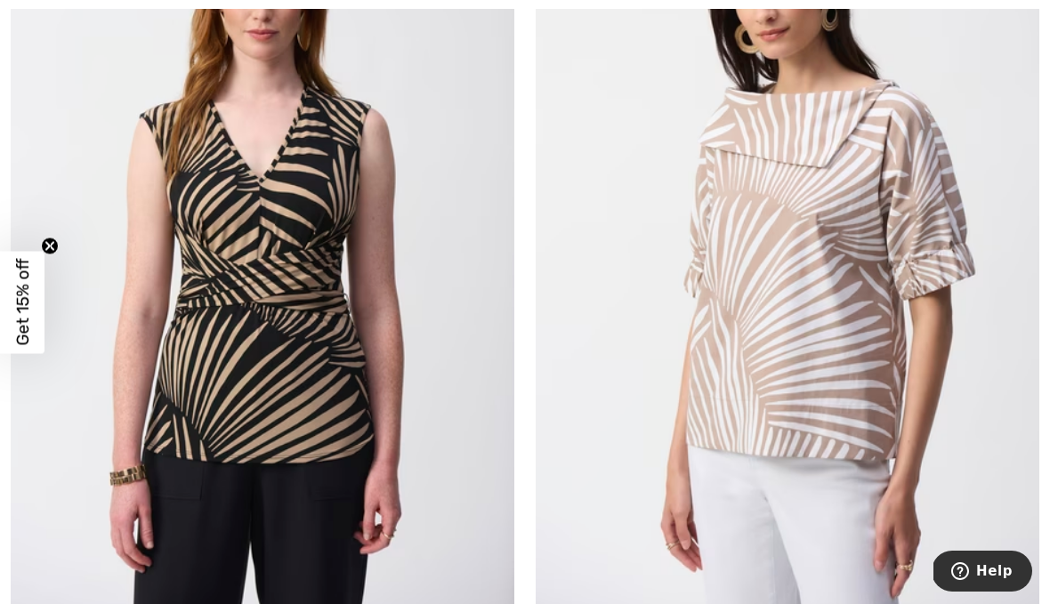
click at [355, 496] on img at bounding box center [263, 236] width 504 height 756
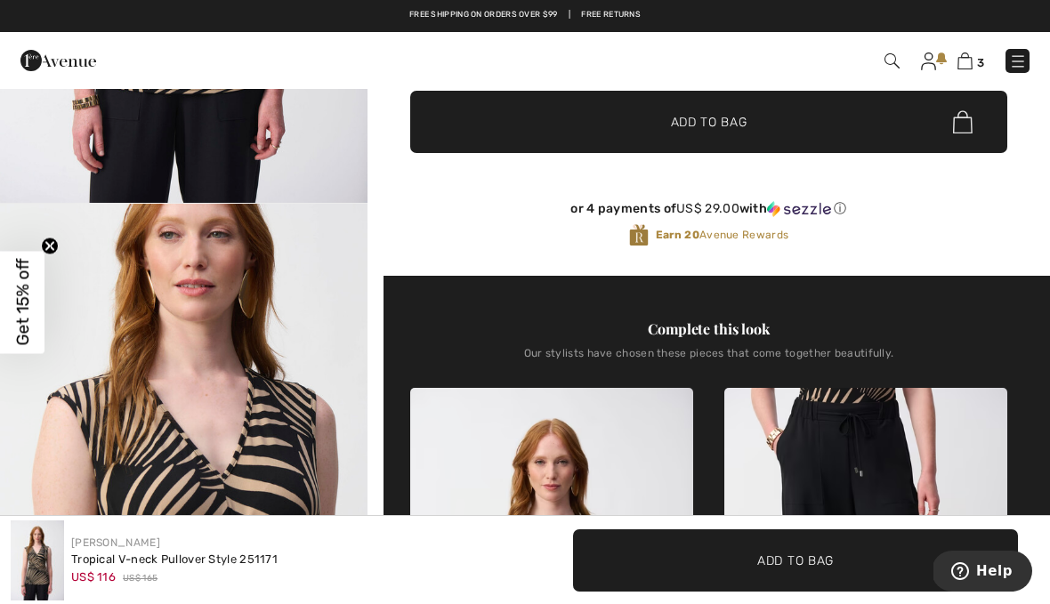
scroll to position [407, 0]
